Goal: Task Accomplishment & Management: Use online tool/utility

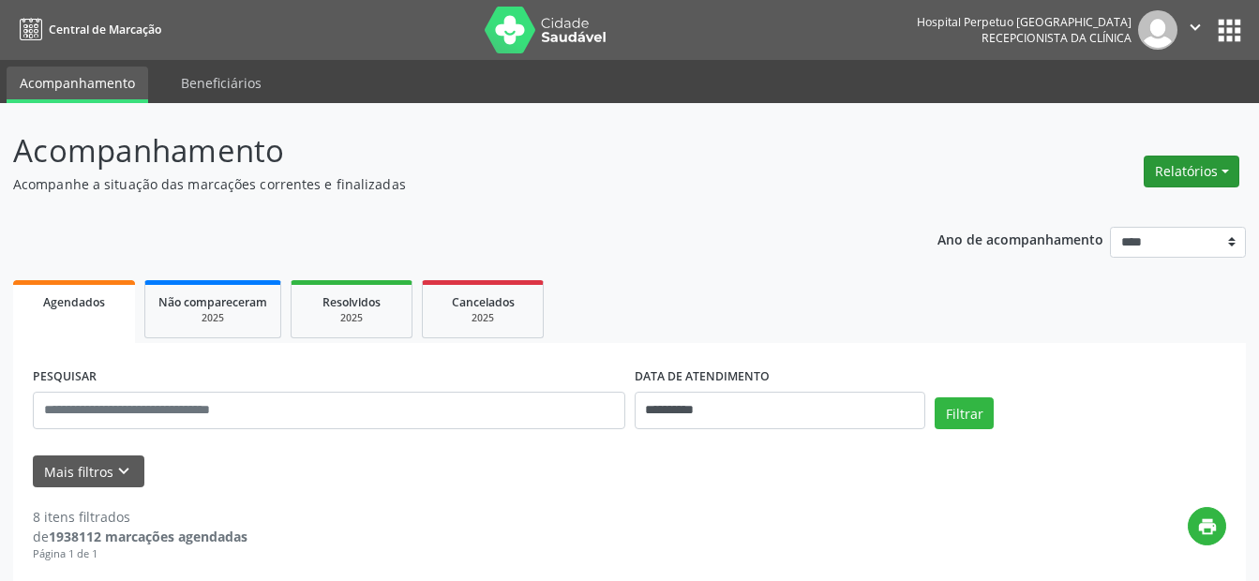
click at [1193, 173] on button "Relatórios" at bounding box center [1192, 172] width 96 height 32
click at [1129, 216] on link "Agendamentos" at bounding box center [1140, 212] width 202 height 26
select select "*"
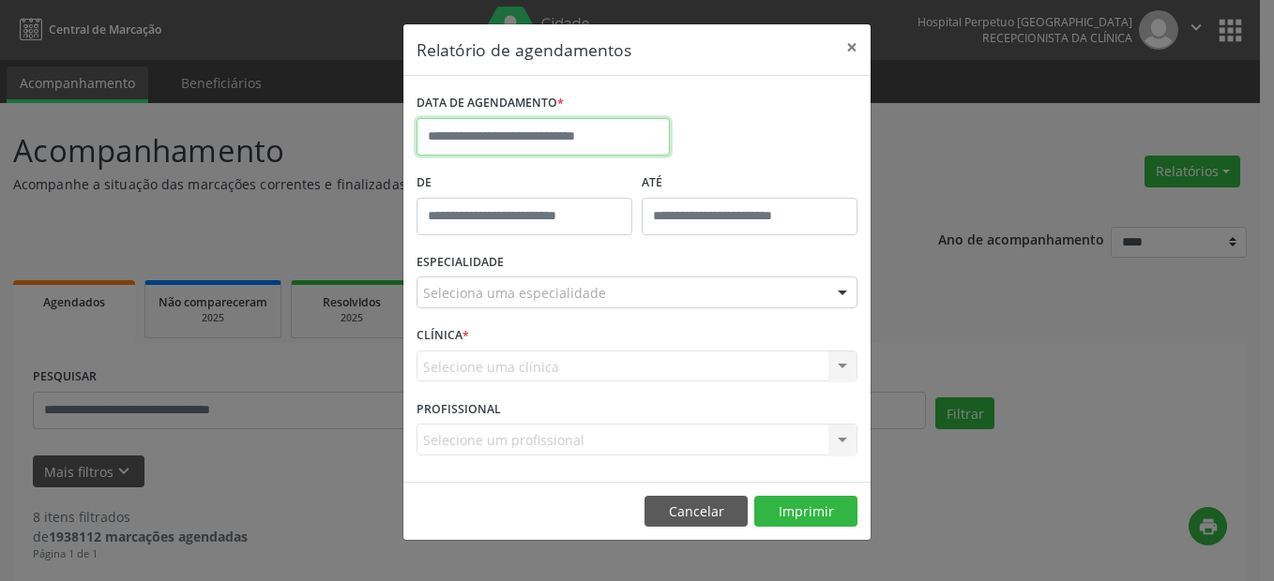
click at [496, 121] on input "text" at bounding box center [542, 137] width 253 height 38
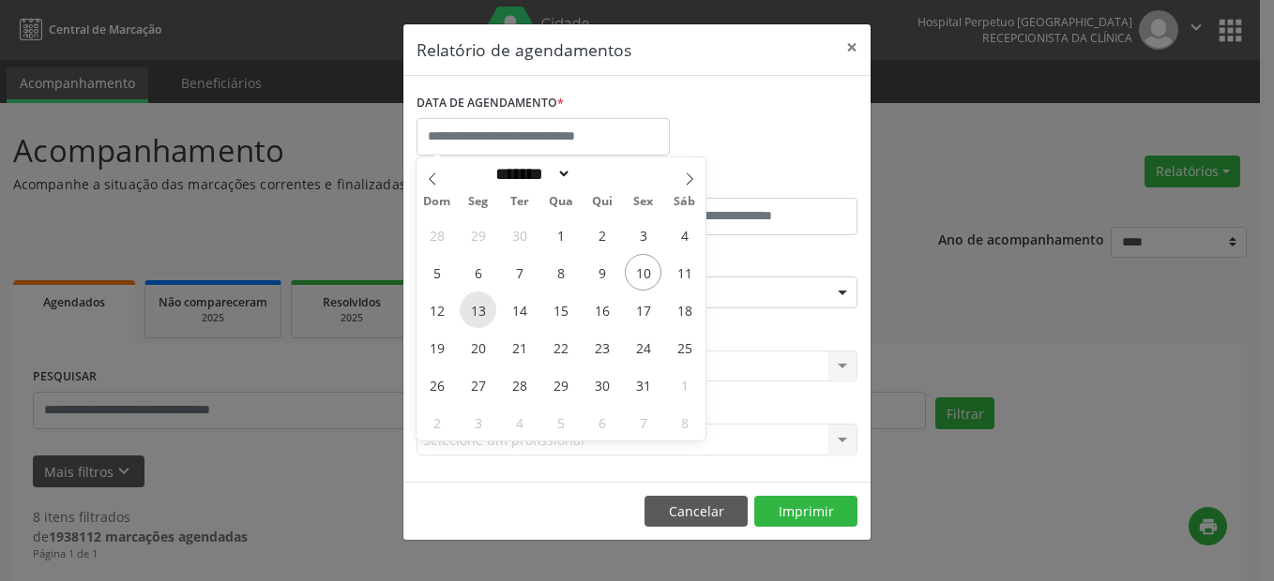
click at [485, 305] on span "13" at bounding box center [478, 310] width 37 height 37
type input "**********"
click at [485, 305] on span "13" at bounding box center [478, 310] width 37 height 37
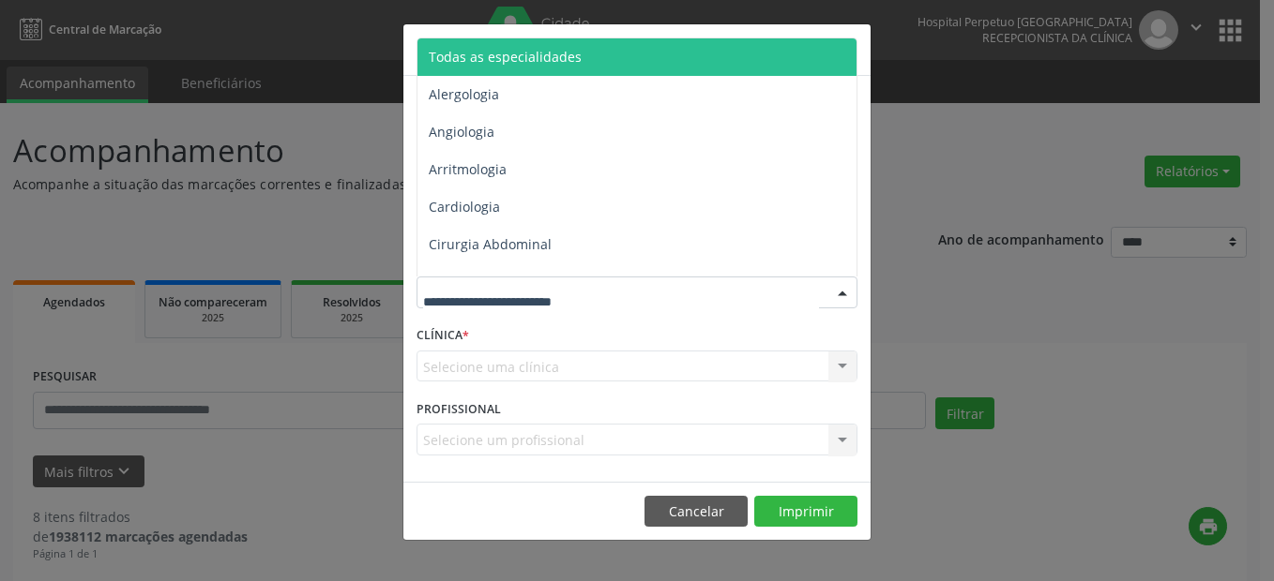
click at [485, 305] on div at bounding box center [636, 293] width 441 height 32
click at [509, 68] on span "Todas as especialidades" at bounding box center [638, 57] width 442 height 38
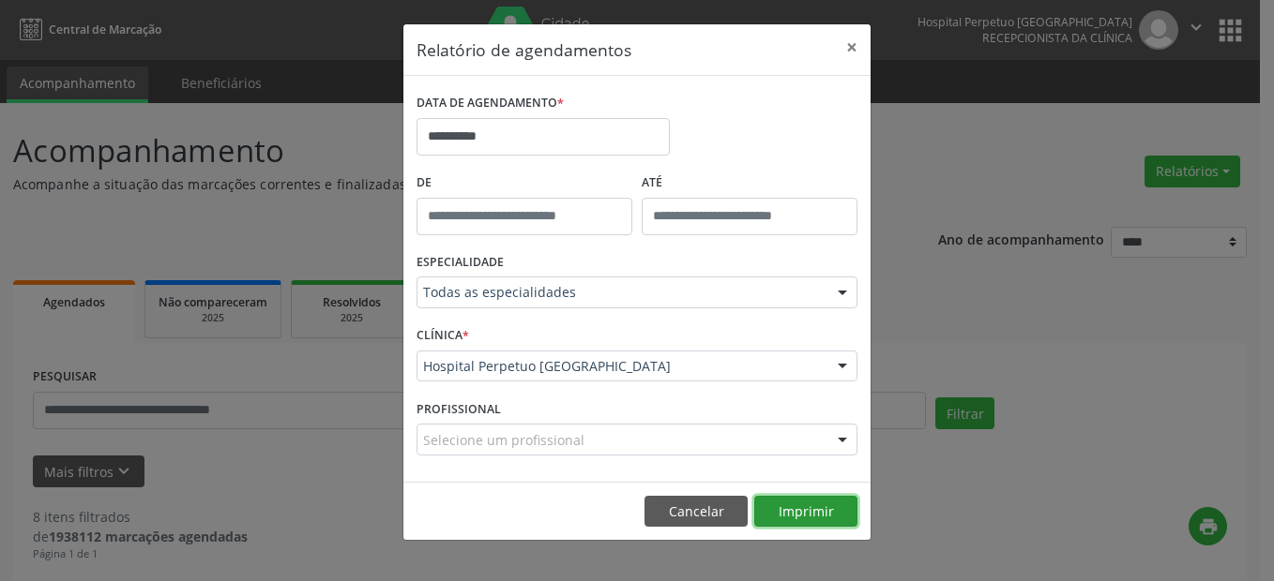
click at [798, 507] on button "Imprimir" at bounding box center [805, 512] width 103 height 32
